Goal: Transaction & Acquisition: Register for event/course

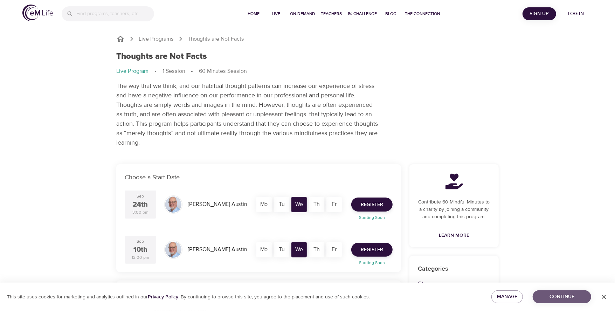
click at [578, 297] on span "Continue" at bounding box center [561, 296] width 47 height 9
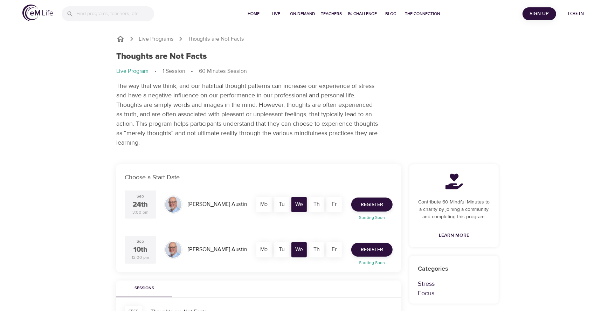
click at [246, 181] on p "Choose a Start Date" at bounding box center [259, 177] width 268 height 9
click at [361, 247] on span "Register" at bounding box center [372, 249] width 22 height 9
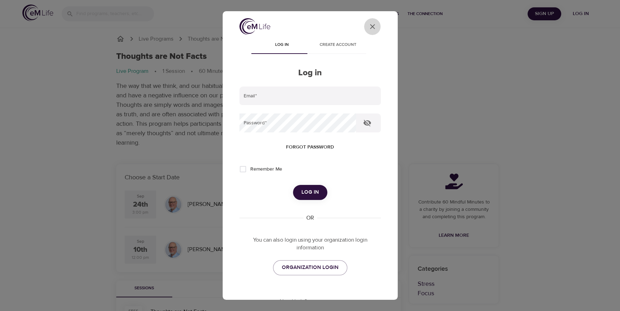
click at [370, 26] on icon "close" at bounding box center [372, 26] width 5 height 5
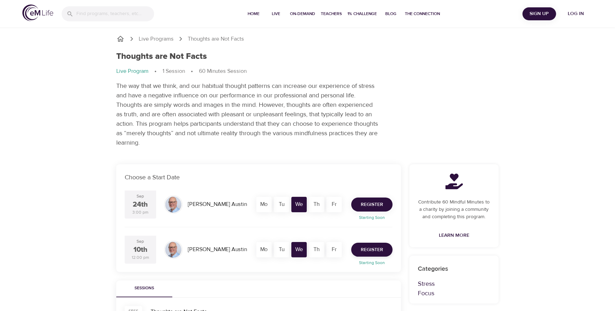
click at [369, 204] on span "Register" at bounding box center [372, 204] width 22 height 9
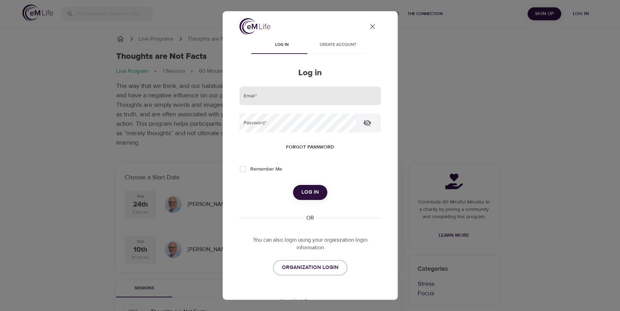
click at [279, 96] on input "email" at bounding box center [309, 95] width 141 height 19
type input "[PERSON_NAME][EMAIL_ADDRESS][PERSON_NAME][DOMAIN_NAME]"
click at [297, 194] on button "Log in" at bounding box center [310, 192] width 34 height 15
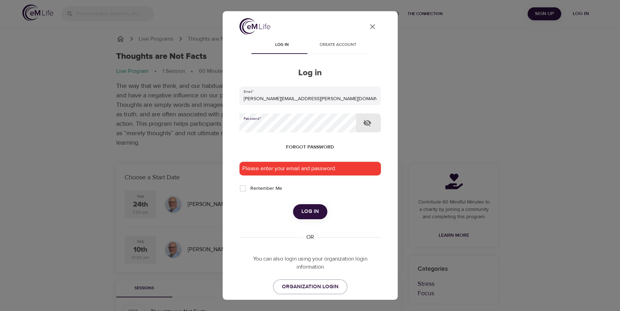
click at [293, 204] on button "Log in" at bounding box center [310, 211] width 34 height 15
click at [368, 31] on button "User Profile" at bounding box center [372, 26] width 17 height 17
